Goal: Task Accomplishment & Management: Use online tool/utility

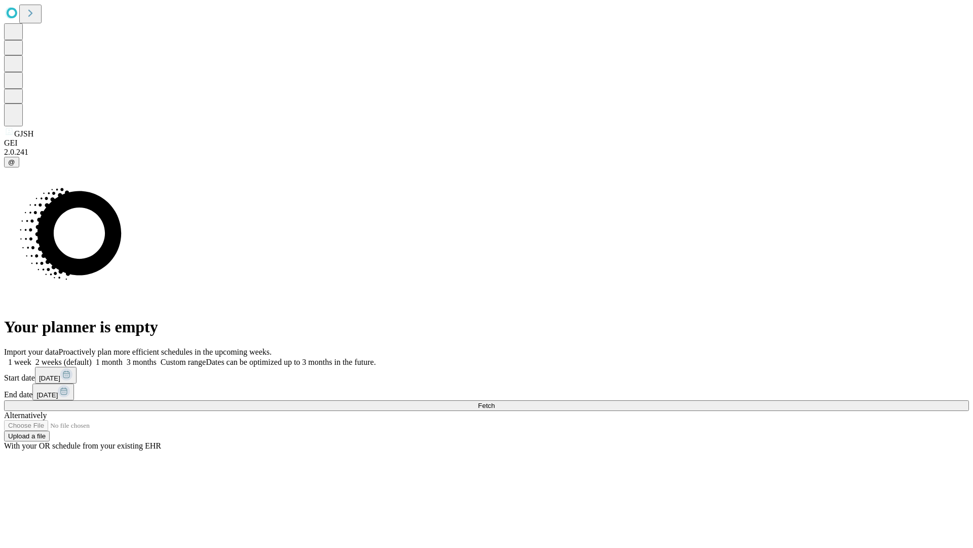
click at [495, 402] on span "Fetch" at bounding box center [486, 406] width 17 height 8
